Goal: Task Accomplishment & Management: Complete application form

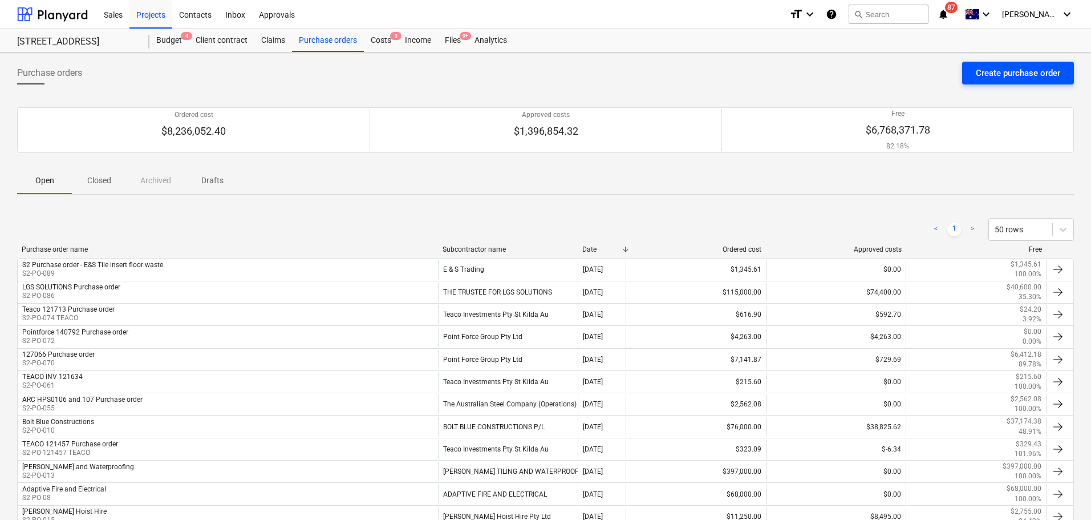
click at [1004, 64] on button "Create purchase order" at bounding box center [1018, 73] width 112 height 23
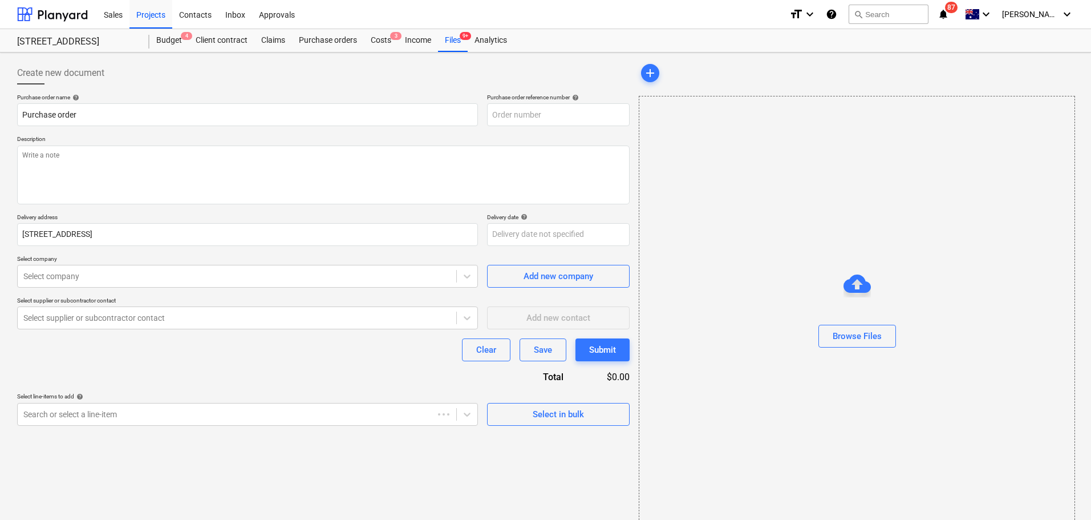
type textarea "x"
type input "S2-PO-090"
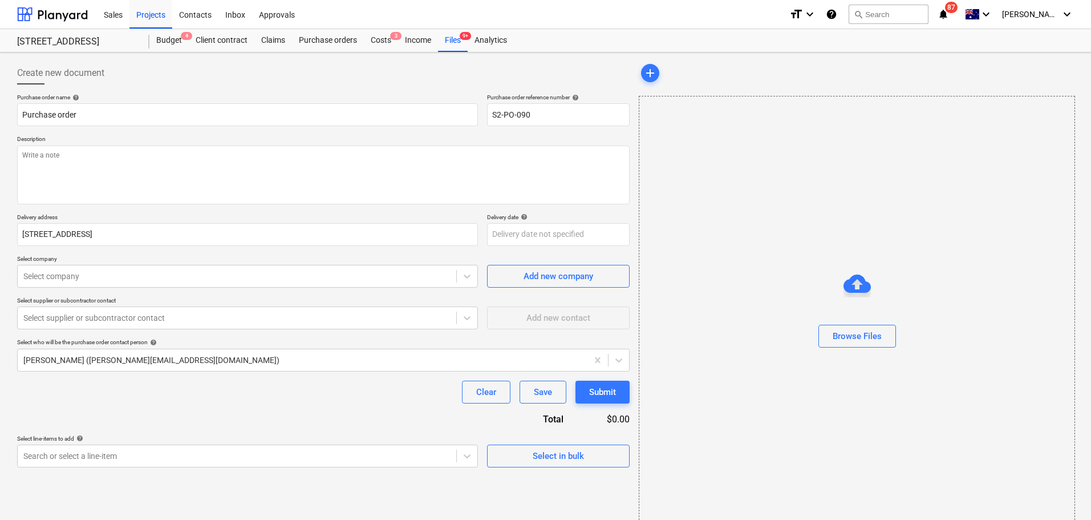
type textarea "x"
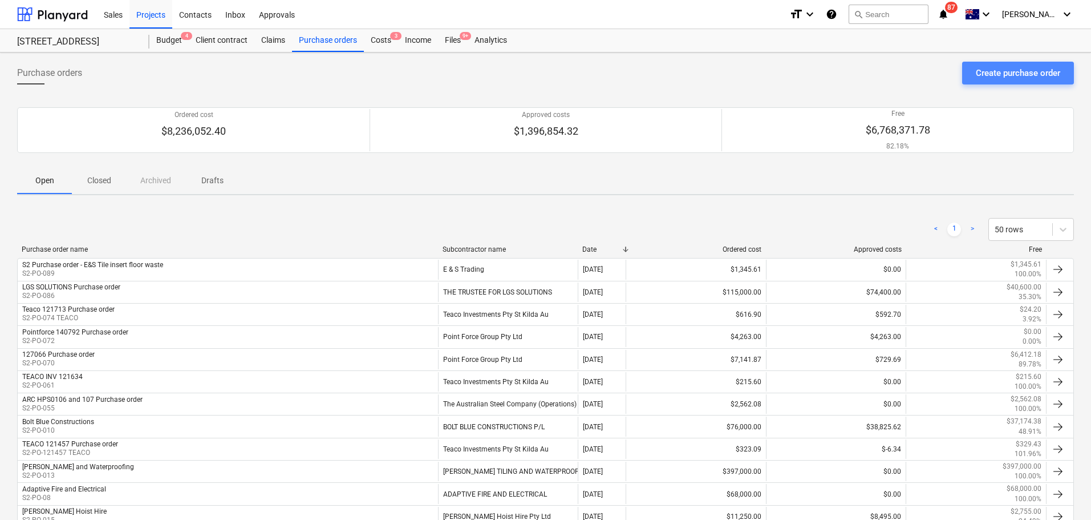
click at [984, 64] on button "Create purchase order" at bounding box center [1018, 73] width 112 height 23
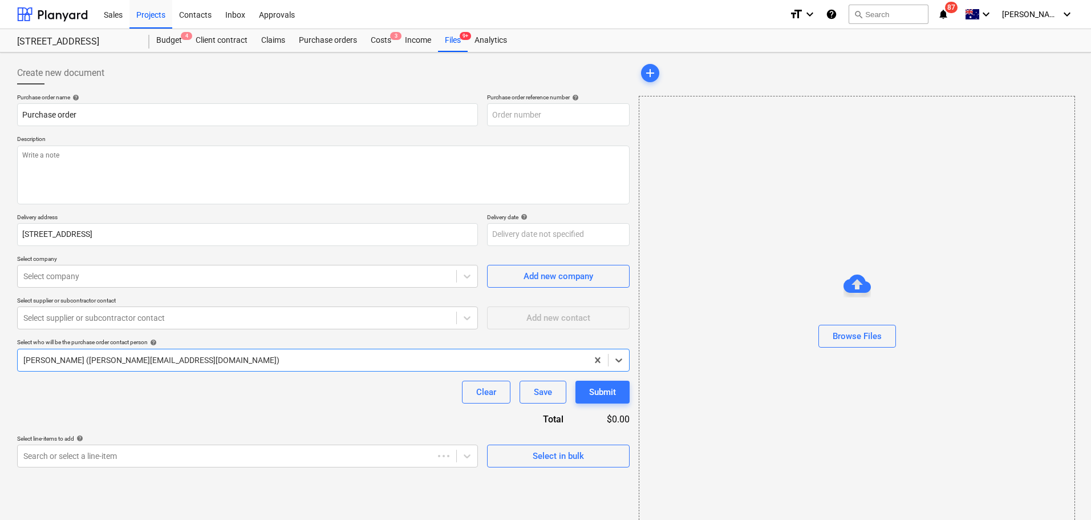
type textarea "x"
type input "S2-PO-091"
type textarea "x"
click at [456, 50] on div "Files 9+" at bounding box center [453, 40] width 30 height 23
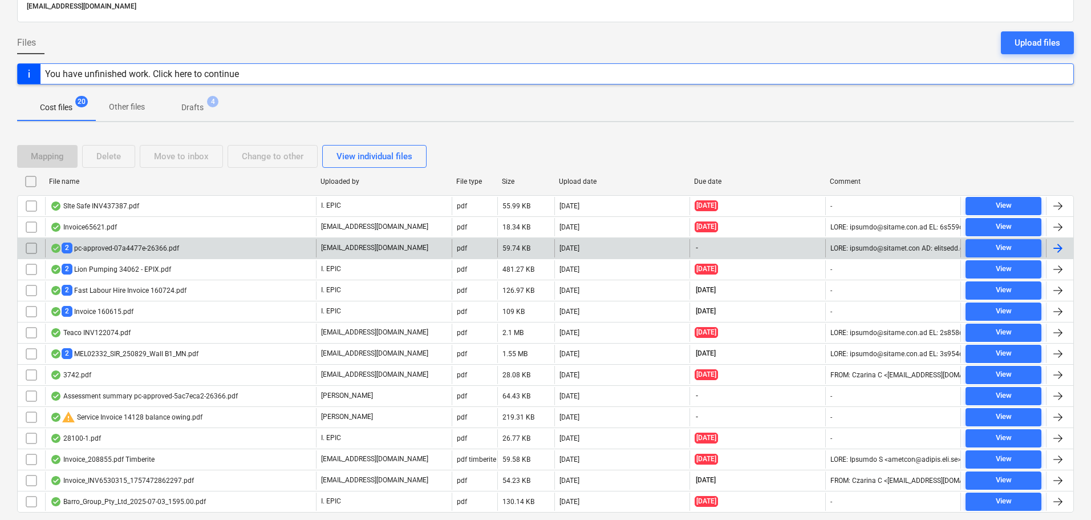
scroll to position [116, 0]
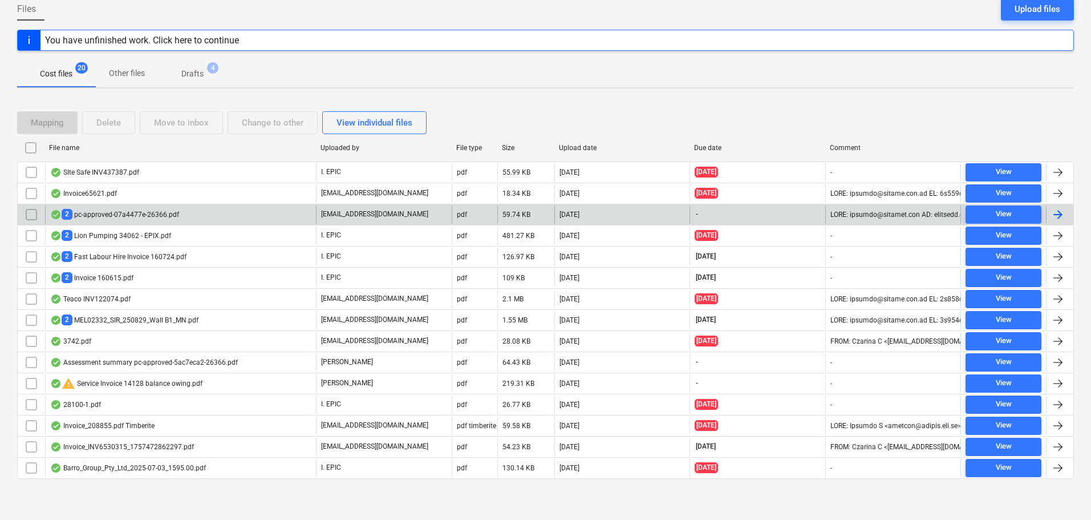
click at [274, 213] on div "2 pc-approved-07a4477e-26366.pdf" at bounding box center [180, 214] width 271 height 18
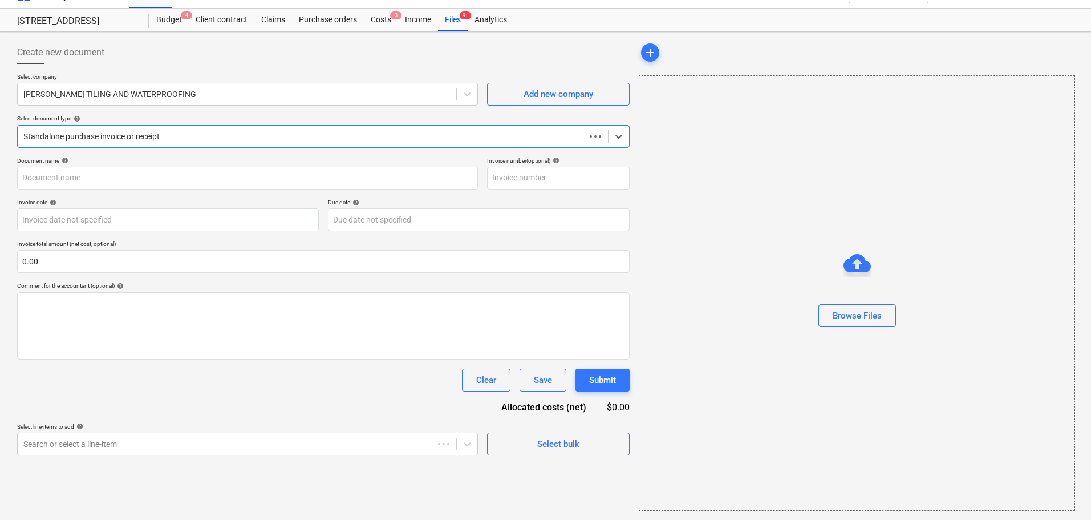
scroll to position [21, 0]
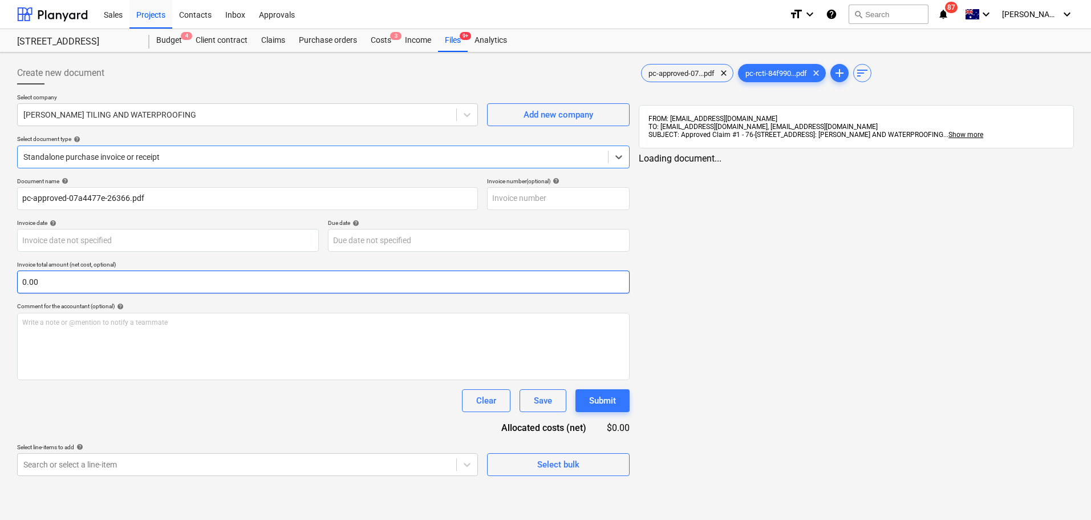
type input "pc-approved-07a4477e-26366.pdf"
click at [151, 164] on div "Standalone purchase invoice or receipt" at bounding box center [313, 157] width 590 height 16
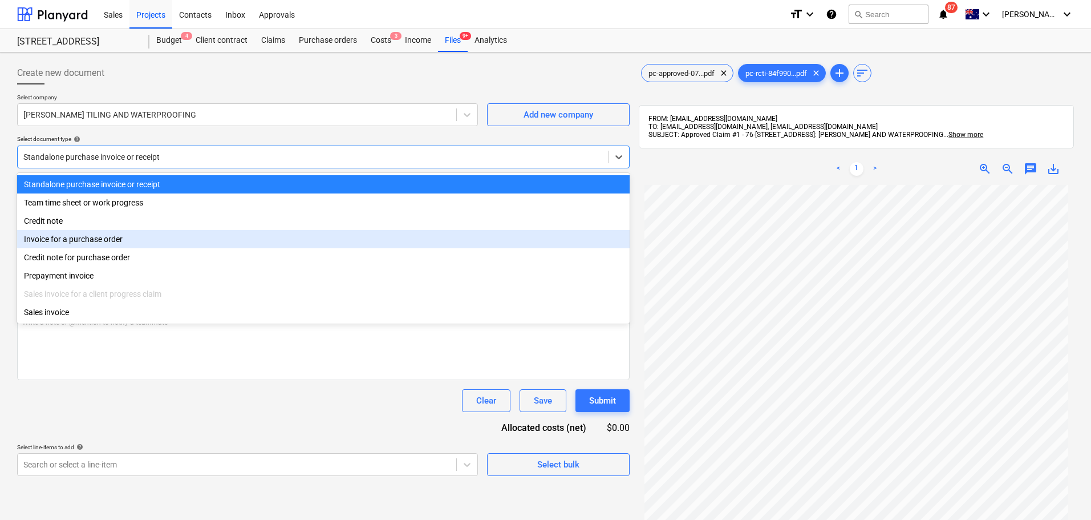
click at [123, 248] on div "Invoice for a purchase order" at bounding box center [323, 239] width 613 height 18
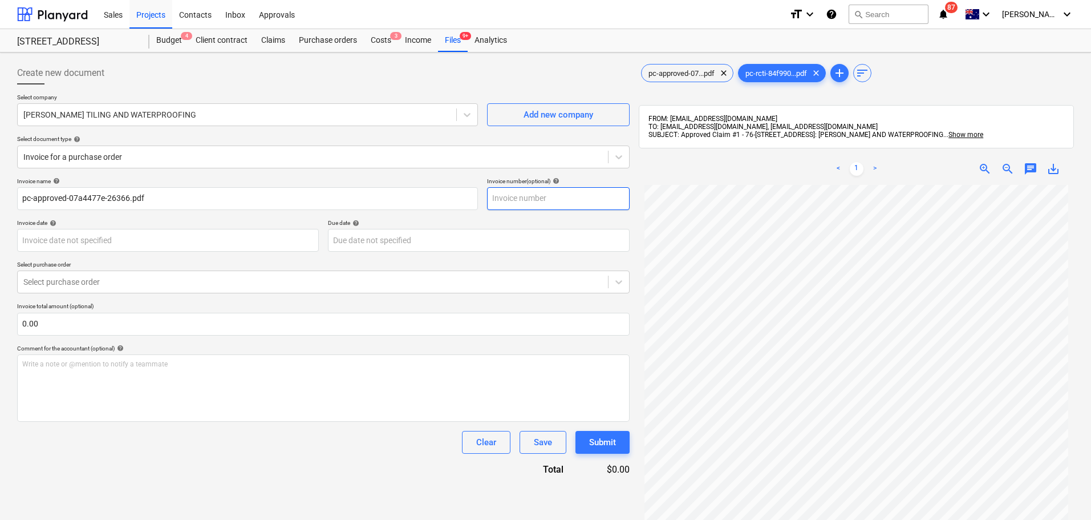
click at [541, 198] on input "text" at bounding box center [558, 198] width 143 height 23
paste input "PC-249283-1516011"
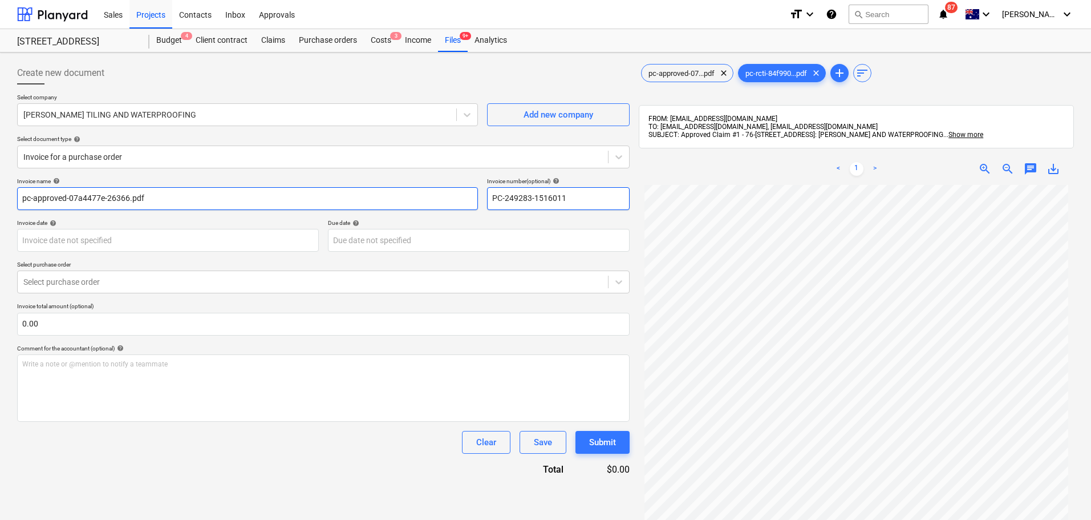
type input "PC-249283-1516011"
click at [24, 197] on input "pc-approved-07a4477e-26366.pdf" at bounding box center [247, 198] width 461 height 23
paste input "PC-249283-1516011"
type input "PC-249283-1516011 pc-approved-07a4477e-26366.pdf"
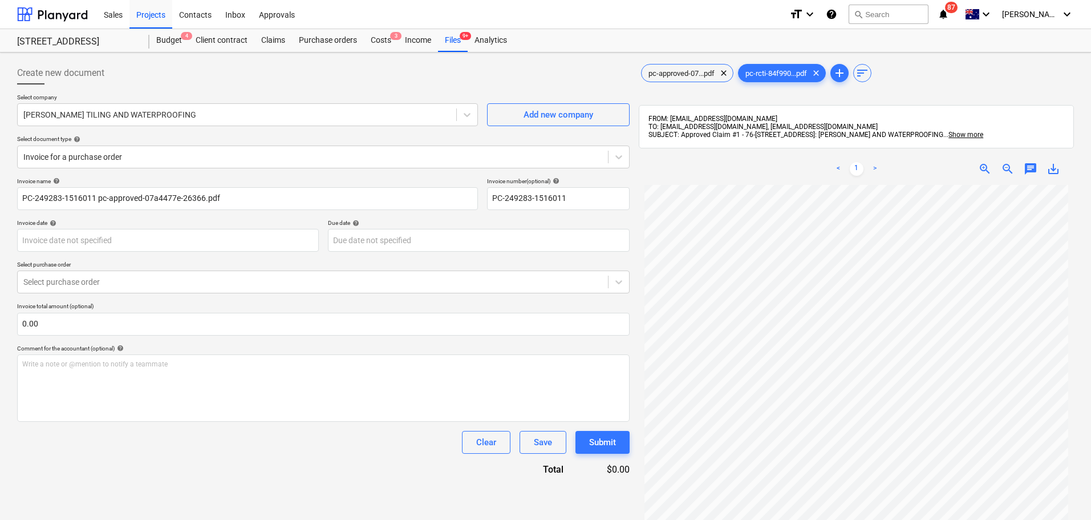
click at [62, 261] on p "Select purchase order" at bounding box center [323, 266] width 613 height 10
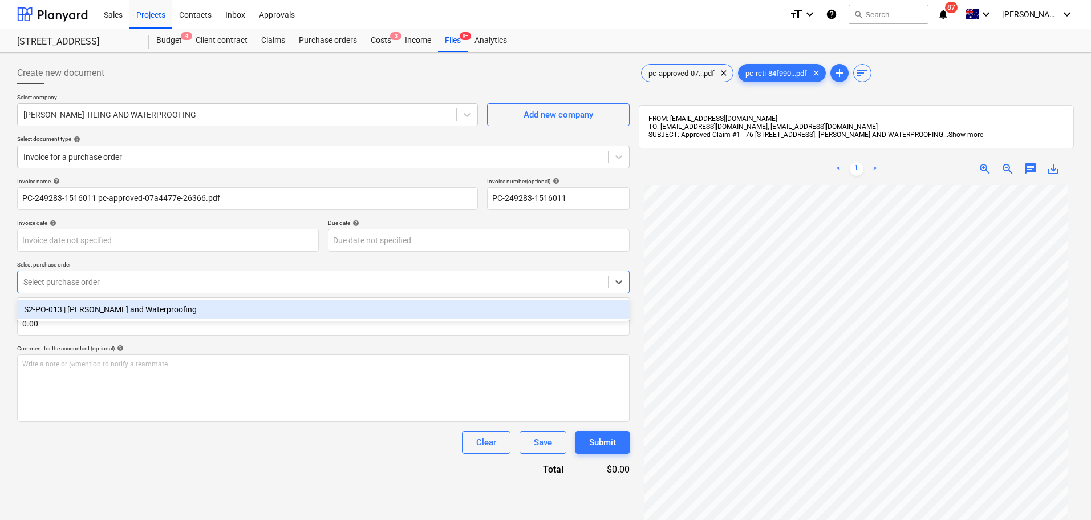
click at [50, 290] on div "Select purchase order" at bounding box center [323, 281] width 613 height 23
click at [74, 309] on div "S2-PO-013 | [PERSON_NAME] and Waterproofing" at bounding box center [323, 309] width 613 height 18
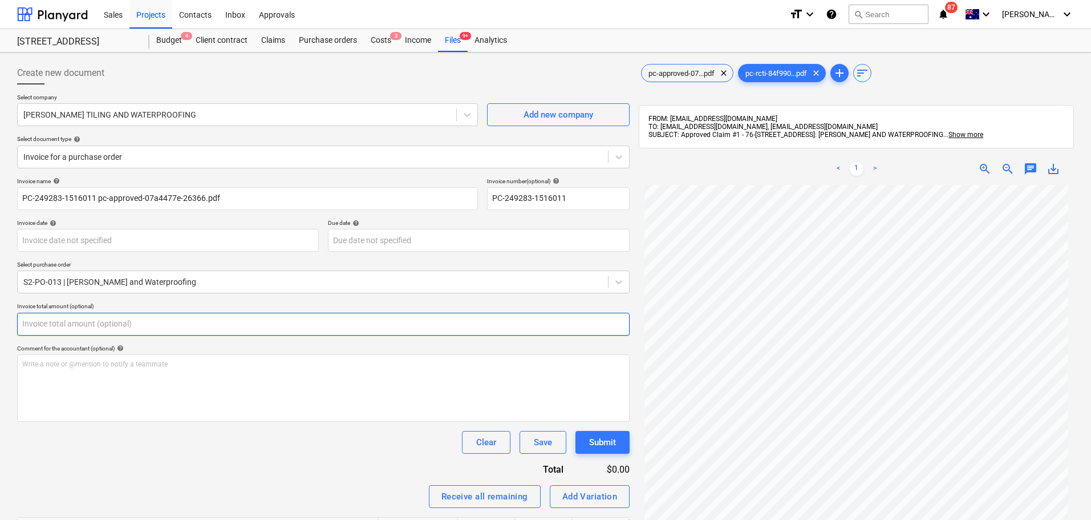
click at [197, 322] on input "text" at bounding box center [323, 324] width 613 height 23
paste input "$12,403.26"
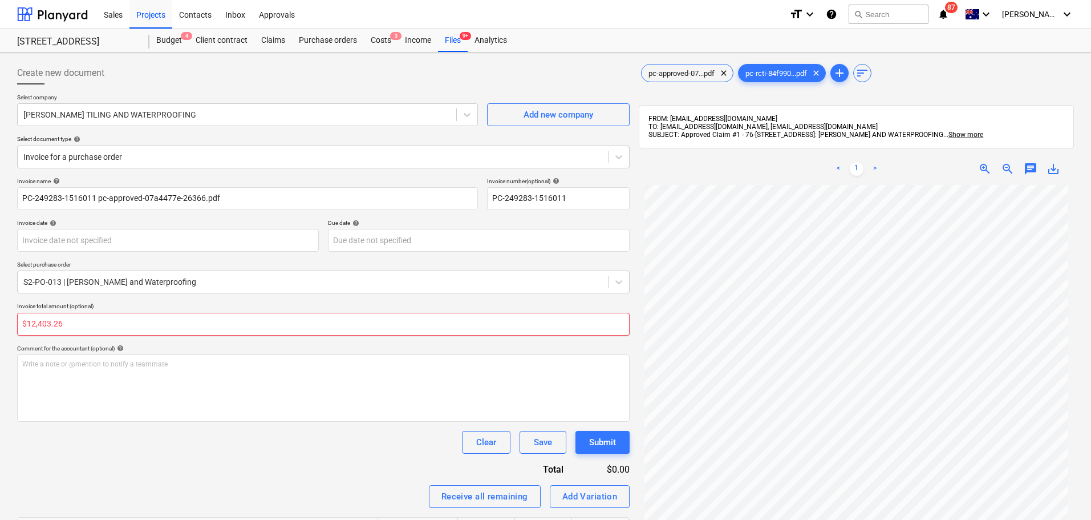
click at [37, 325] on input "$12,403.26" at bounding box center [323, 324] width 613 height 23
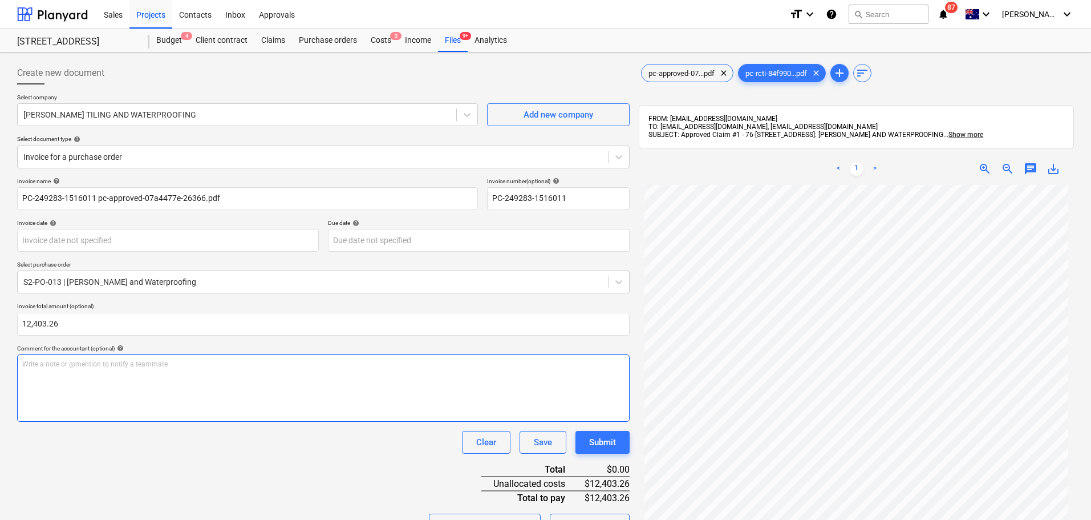
click at [218, 414] on div "Write a note or @mention to notify a teammate [PERSON_NAME]" at bounding box center [323, 387] width 613 height 67
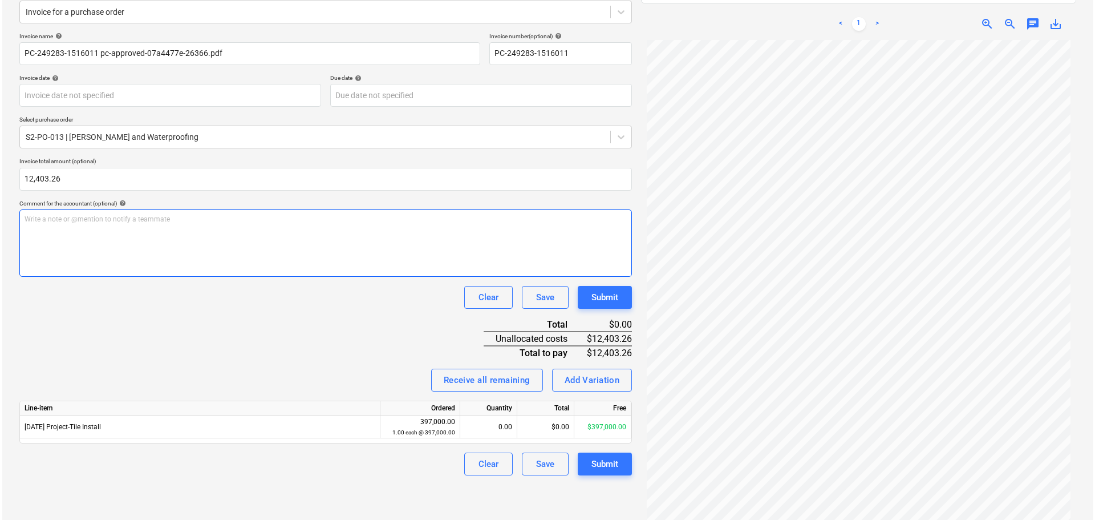
scroll to position [162, 0]
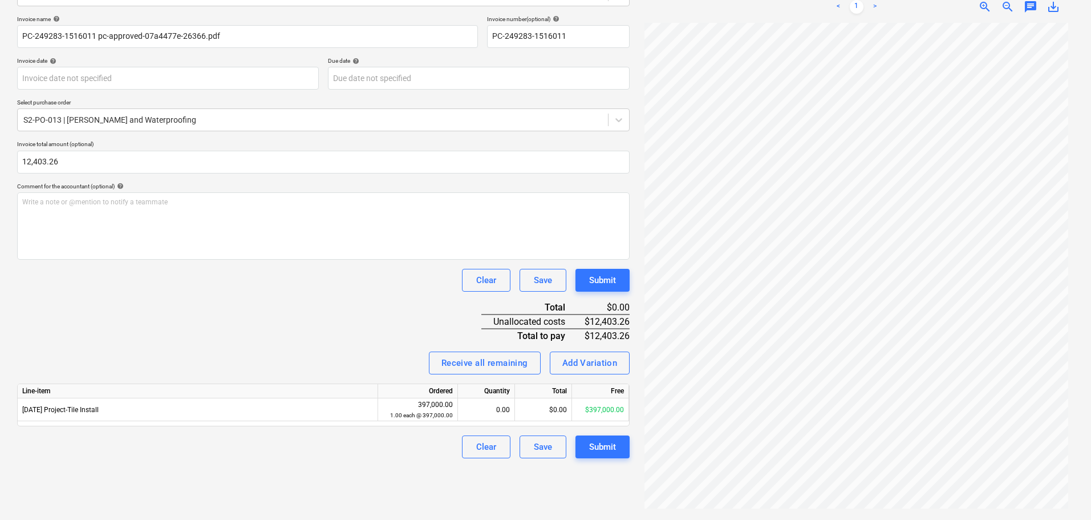
click at [103, 143] on p "Invoice total amount (optional)" at bounding box center [323, 145] width 613 height 10
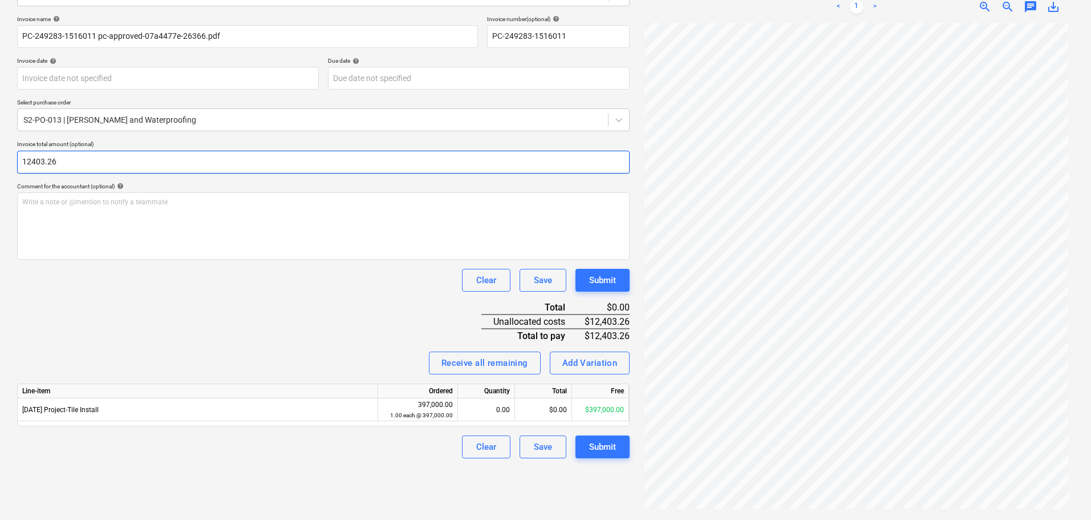
drag, startPoint x: 103, startPoint y: 156, endPoint x: 0, endPoint y: 157, distance: 103.2
click at [0, 157] on div "Create new document Select company [PERSON_NAME] TILING AND WATERPROOFING Add n…" at bounding box center [545, 204] width 1091 height 629
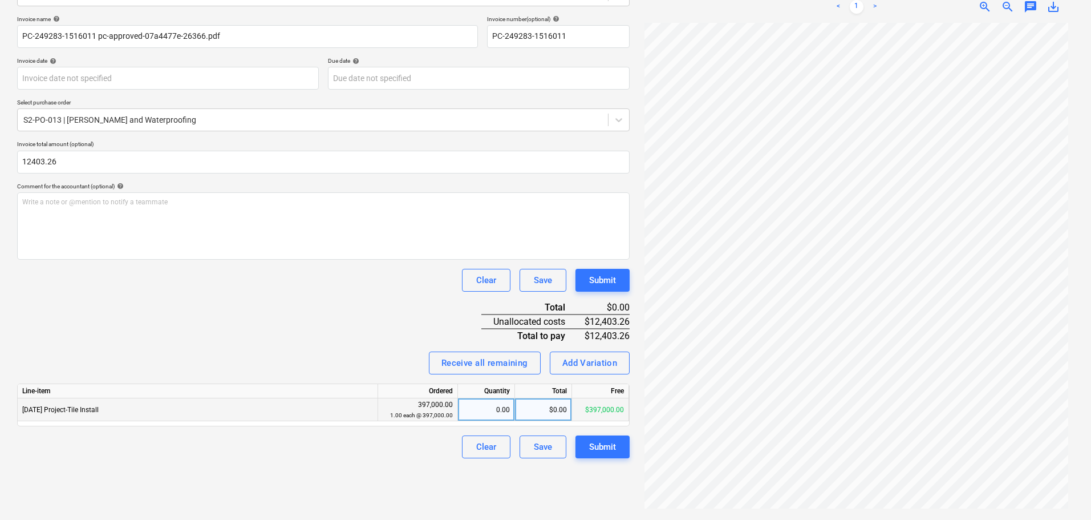
type input "12,403.26"
click at [554, 415] on div "$0.00" at bounding box center [543, 409] width 57 height 23
type input "12403.26"
click at [273, 479] on div "Create new document Select company [PERSON_NAME] TILING AND WATERPROOFING Add n…" at bounding box center [324, 205] width 622 height 620
click at [549, 412] on div "$12,403.26" at bounding box center [543, 409] width 57 height 23
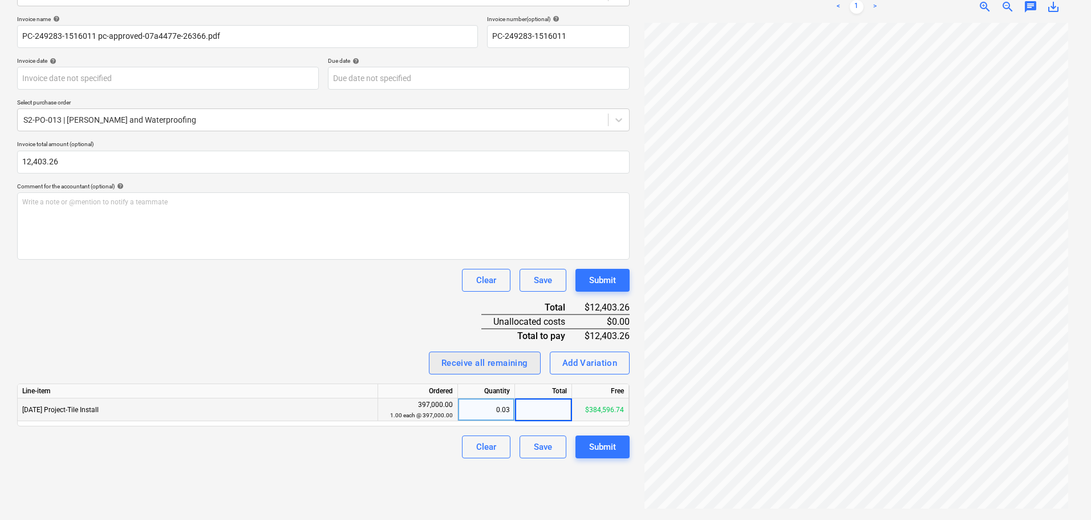
click at [460, 356] on div "Receive all remaining" at bounding box center [484, 362] width 87 height 15
click at [550, 412] on div "$397,000.00" at bounding box center [543, 409] width 57 height 23
click at [215, 346] on div "Invoice name help PC-249283-1516011 pc-approved-07a4477e-26366.pdf Invoice numb…" at bounding box center [323, 236] width 613 height 443
click at [561, 413] on div "$0.00" at bounding box center [543, 409] width 57 height 23
type input "12403.26"
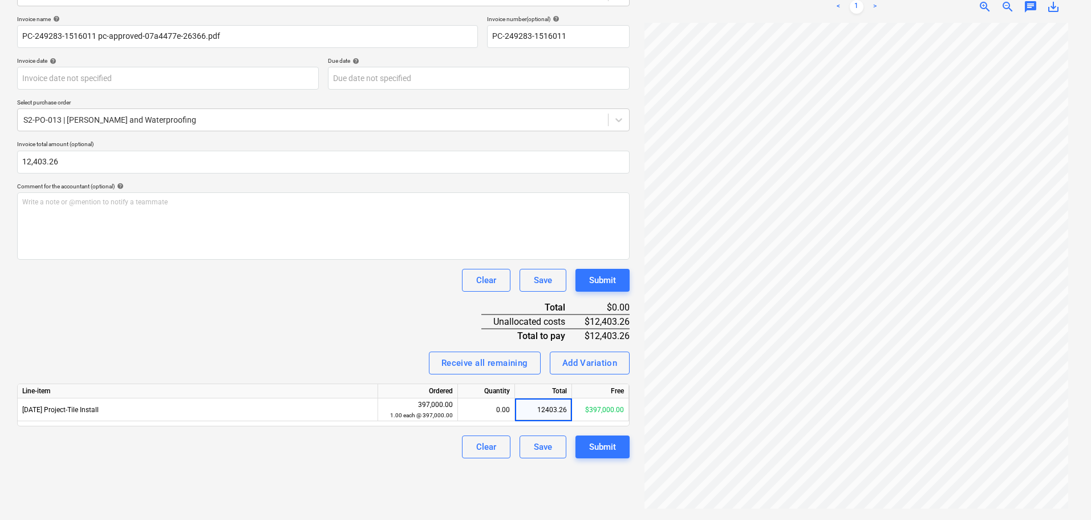
click at [536, 484] on div "Create new document Select company [PERSON_NAME] TILING AND WATERPROOFING Add n…" at bounding box center [324, 205] width 622 height 620
click at [599, 437] on button "Submit" at bounding box center [602, 446] width 54 height 23
